Goal: Task Accomplishment & Management: Manage account settings

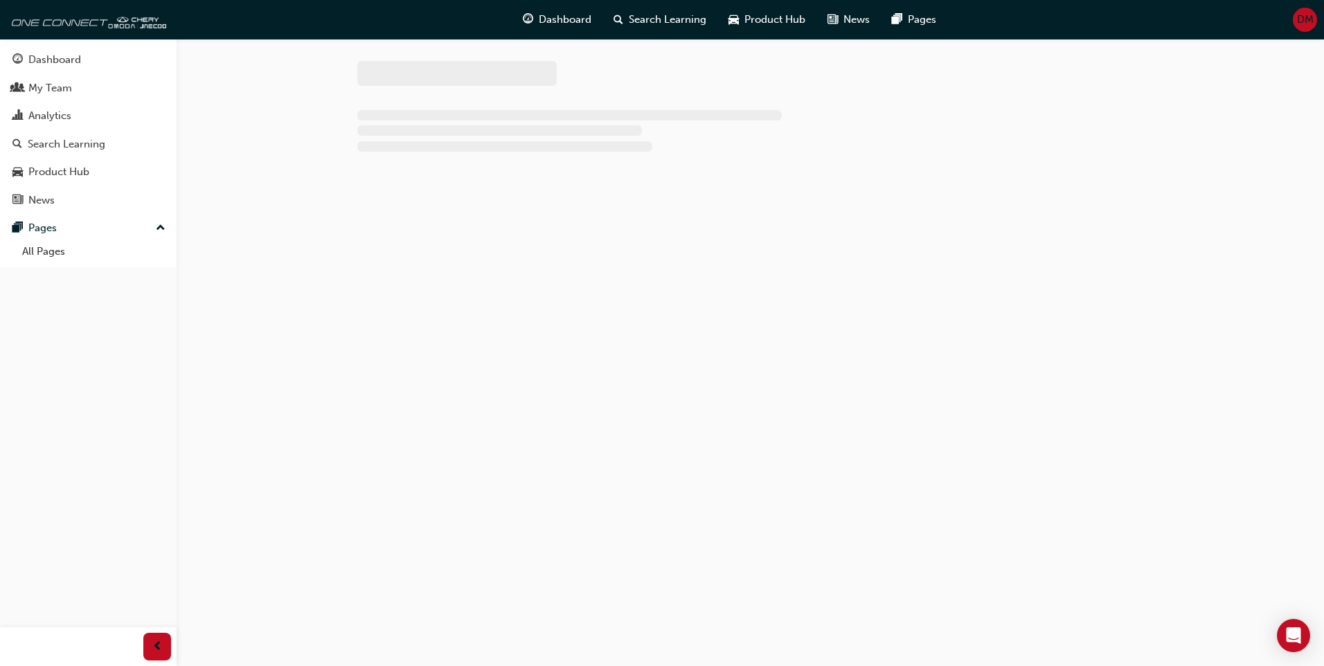
click at [1313, 18] on div "Dashboard Search Learning Product Hub News Pages DM" at bounding box center [662, 19] width 1324 height 39
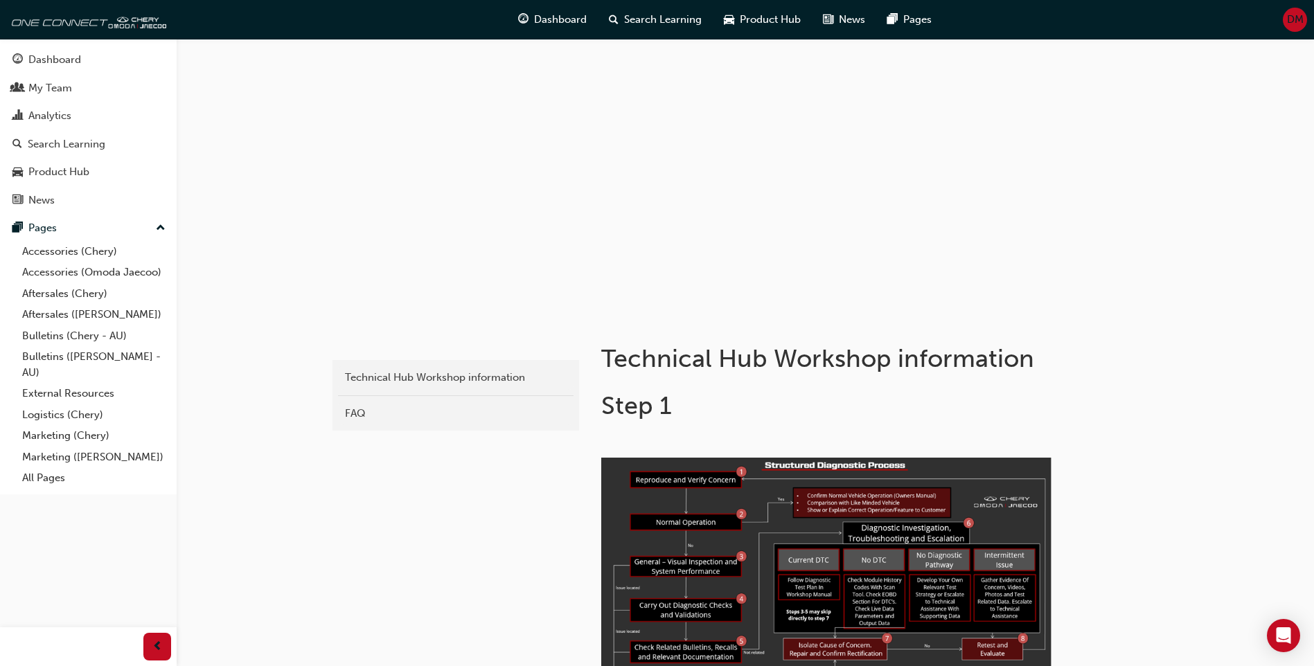
click at [1299, 23] on span "DM" at bounding box center [1295, 20] width 17 height 16
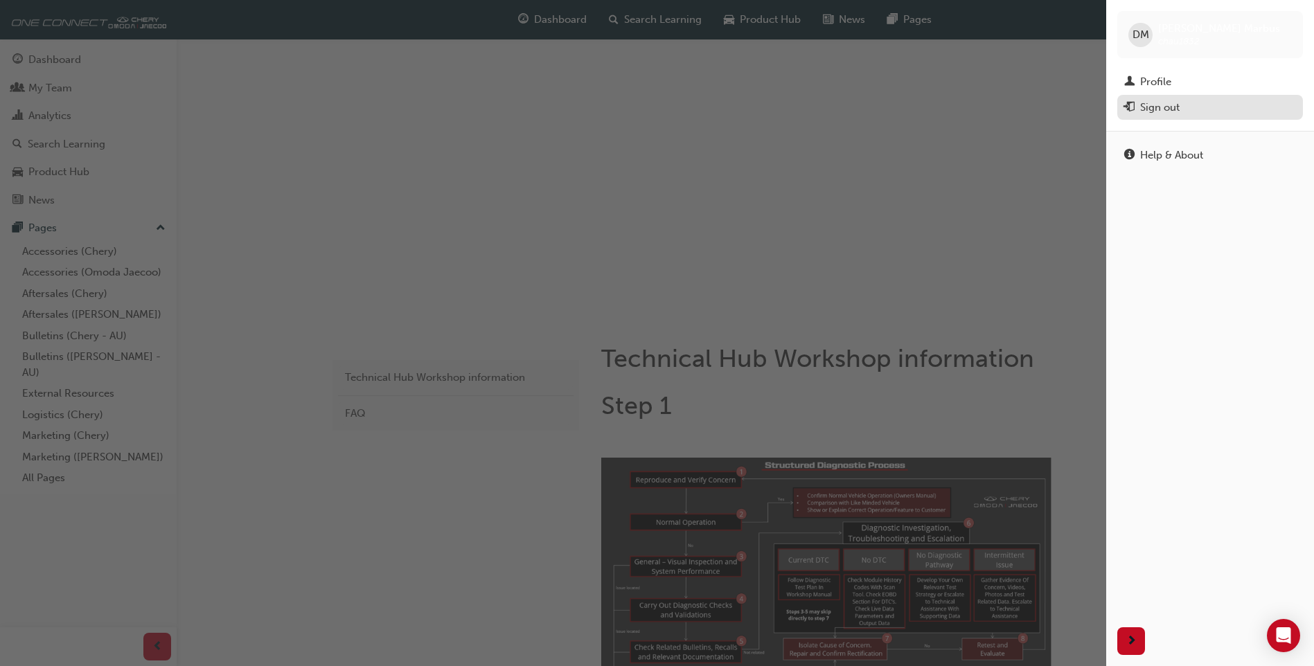
click at [1162, 109] on div "Sign out" at bounding box center [1159, 108] width 39 height 16
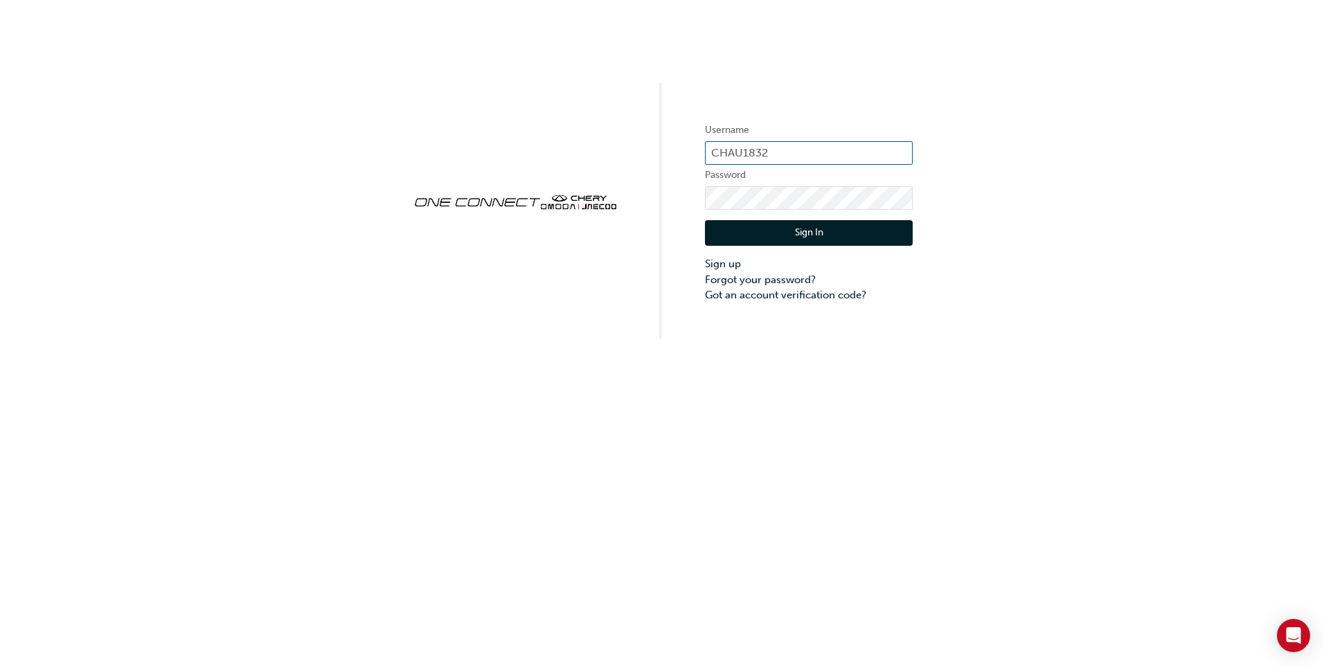
click at [794, 155] on input "CHAU1832" at bounding box center [809, 153] width 208 height 24
type input "CHAU1765"
click at [544, 195] on div "Username CHAU1765 Password Sign In Sign up Forgot your password? Got an account…" at bounding box center [662, 169] width 1324 height 339
click button "Sign In" at bounding box center [809, 233] width 208 height 26
